Goal: Information Seeking & Learning: Learn about a topic

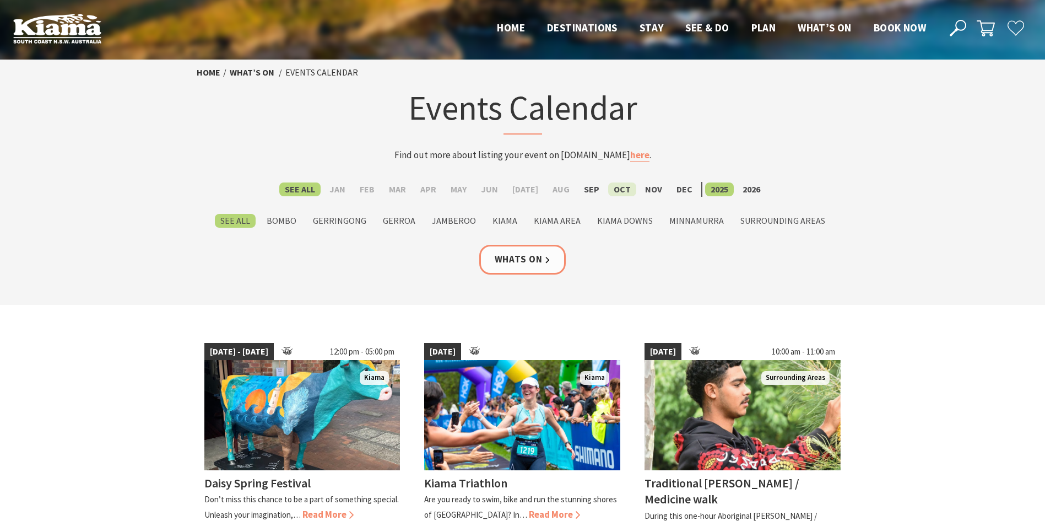
click at [619, 191] on label "Oct" at bounding box center [622, 189] width 28 height 14
click at [0, 0] on input "Oct" at bounding box center [0, 0] width 0 height 0
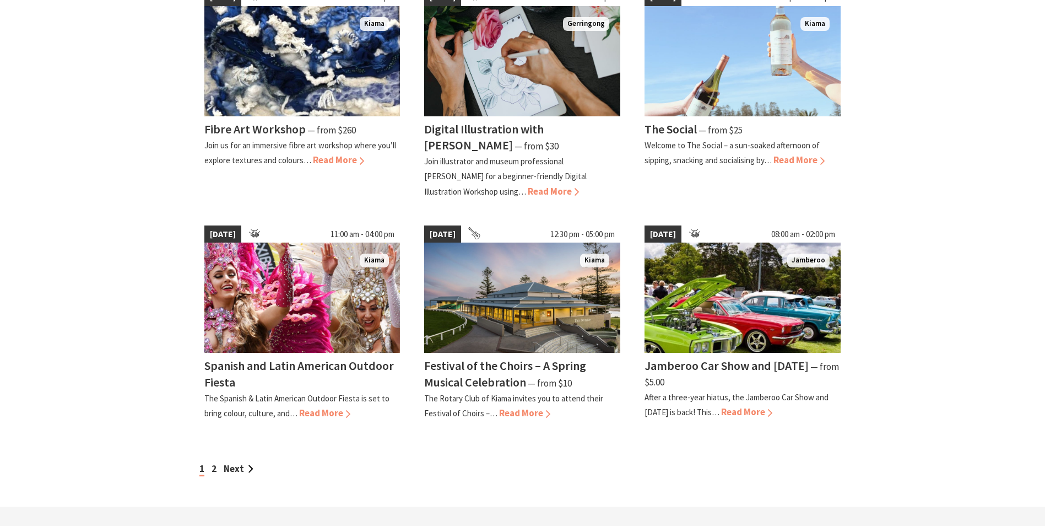
scroll to position [818, 0]
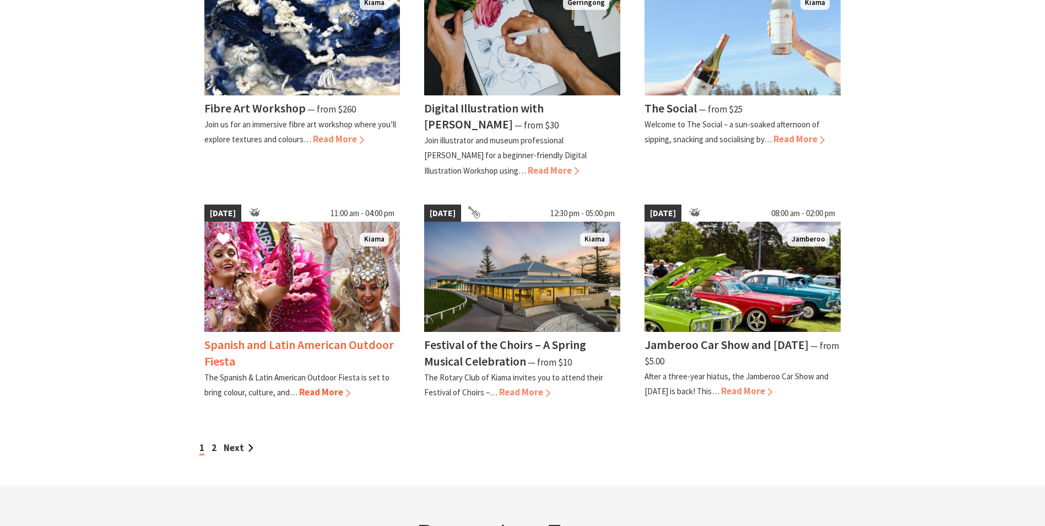
click at [339, 347] on h4 "Spanish and Latin American Outdoor Fiesta" at bounding box center [298, 352] width 189 height 31
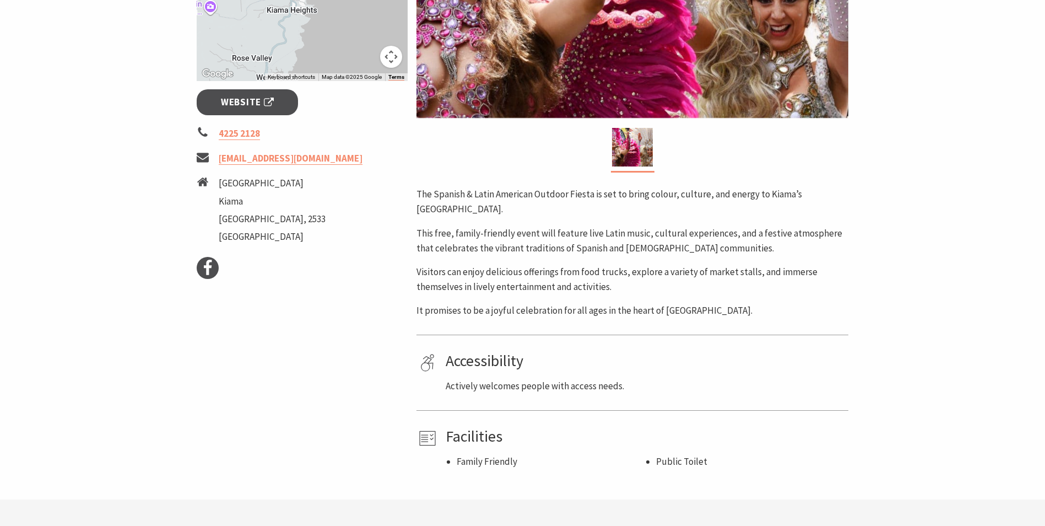
scroll to position [370, 0]
click at [273, 108] on span "Website" at bounding box center [247, 102] width 53 height 15
